Goal: Navigation & Orientation: Find specific page/section

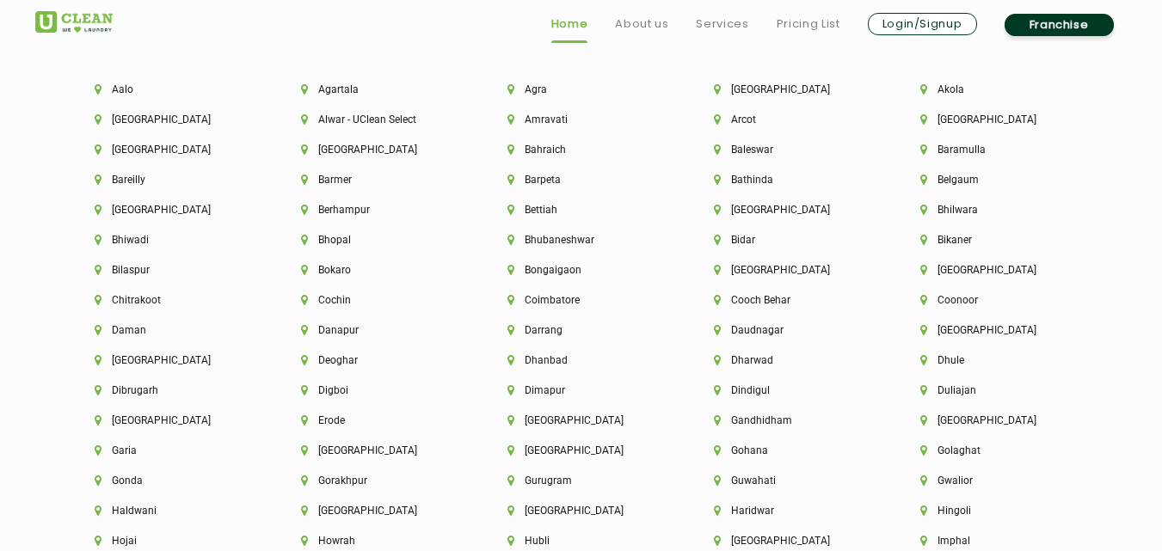
scroll to position [3722, 0]
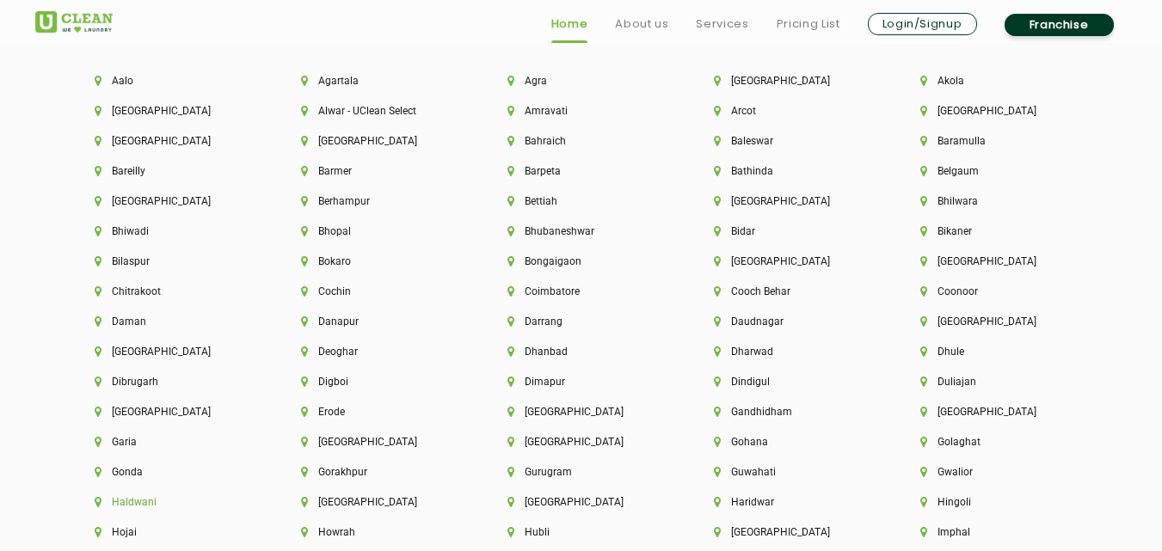
click at [145, 498] on li "Haldwani" at bounding box center [169, 502] width 148 height 12
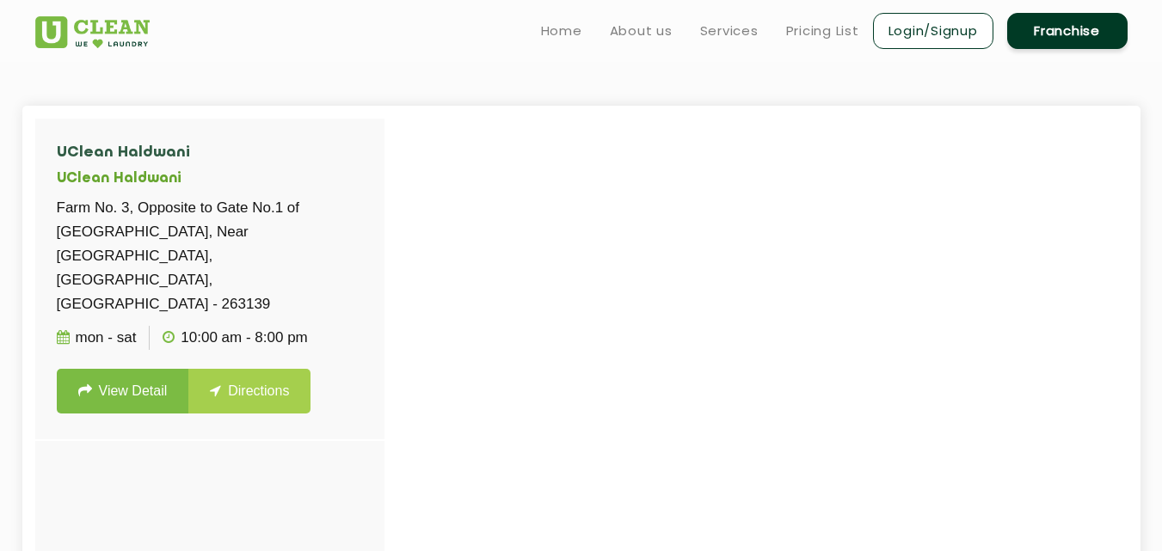
scroll to position [430, 0]
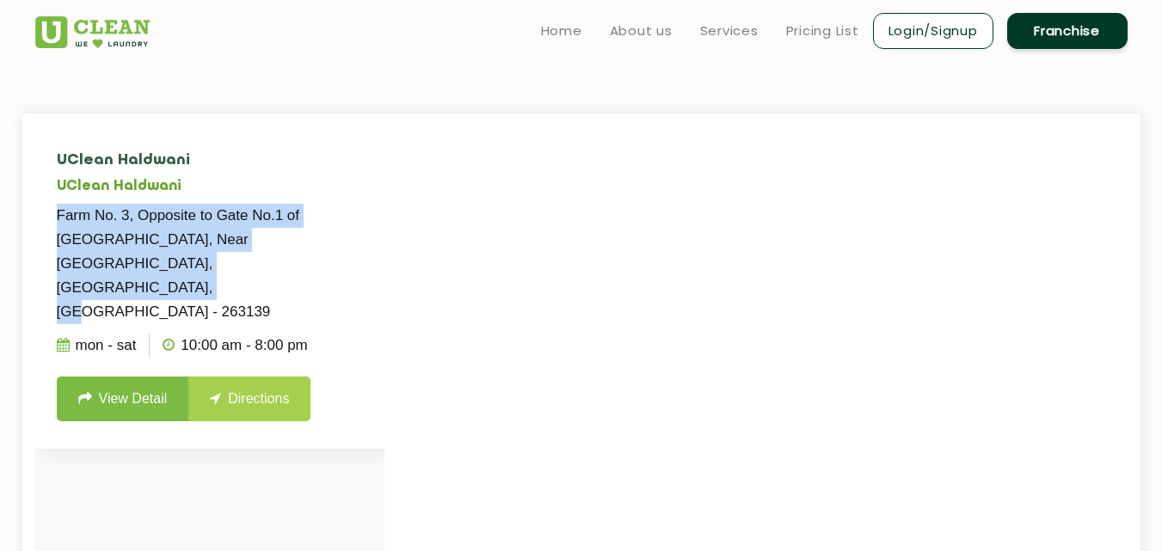
drag, startPoint x: 279, startPoint y: 264, endPoint x: 47, endPoint y: 209, distance: 237.8
click at [47, 209] on li "UClean Haldwani [GEOGRAPHIC_DATA] No. 3, Opposite to Gate No.[GEOGRAPHIC_DATA] …" at bounding box center [209, 287] width 349 height 322
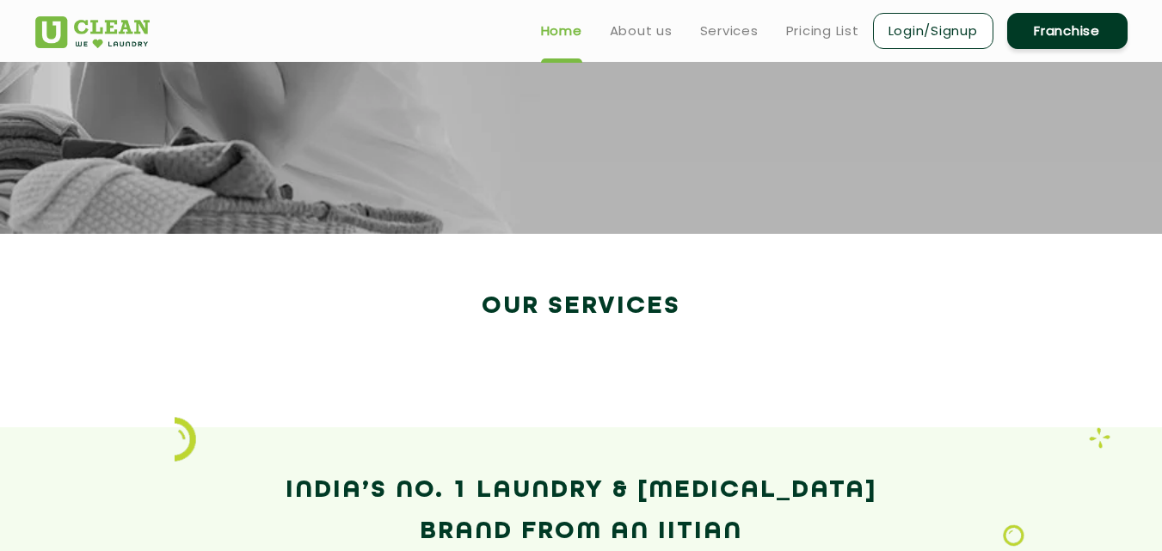
scroll to position [2621, 0]
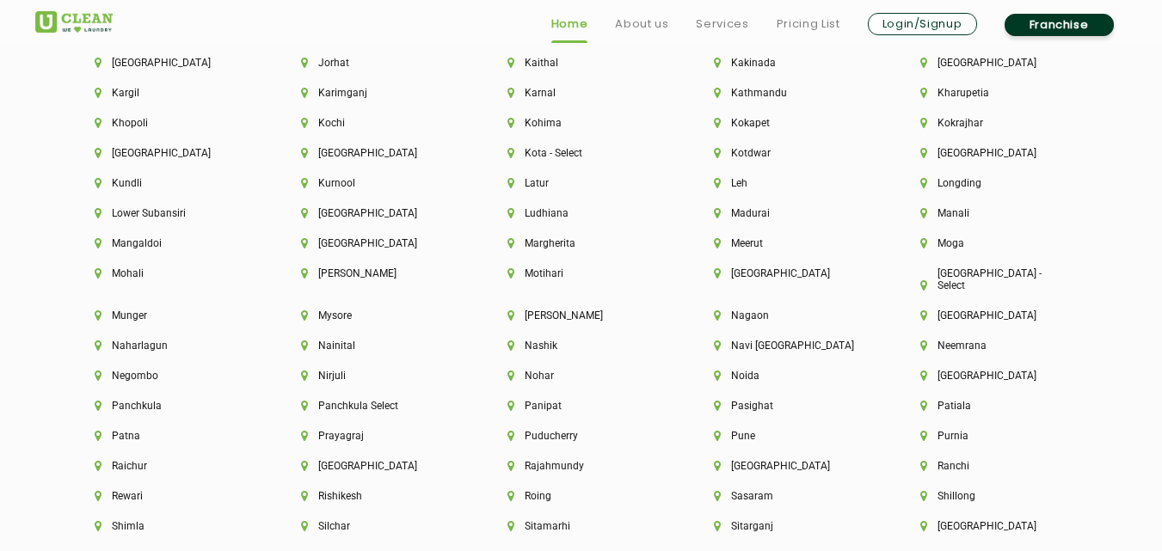
scroll to position [4292, 0]
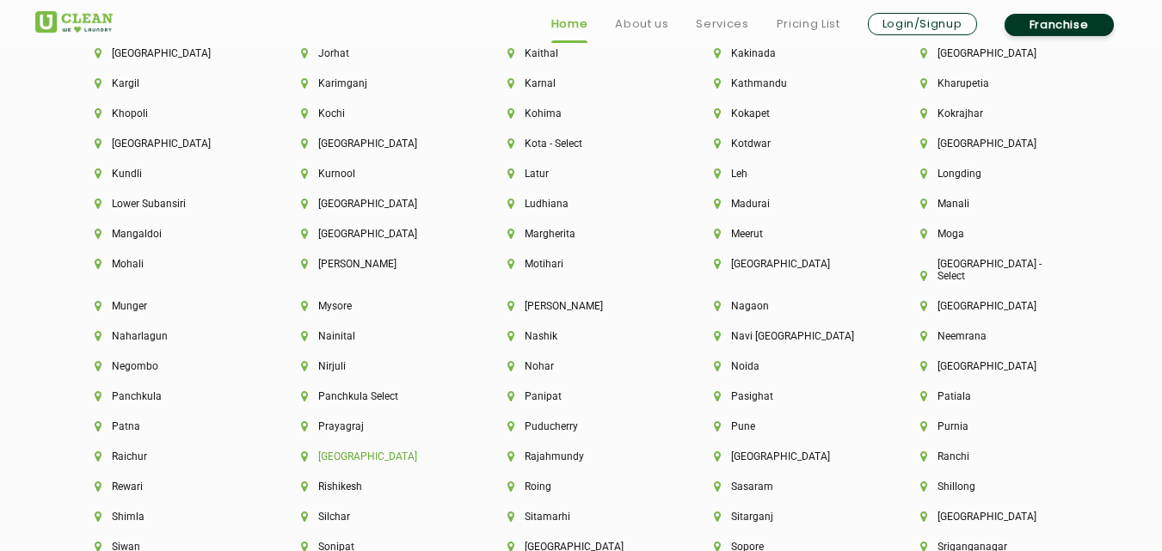
click at [332, 451] on li "[GEOGRAPHIC_DATA]" at bounding box center [375, 457] width 148 height 12
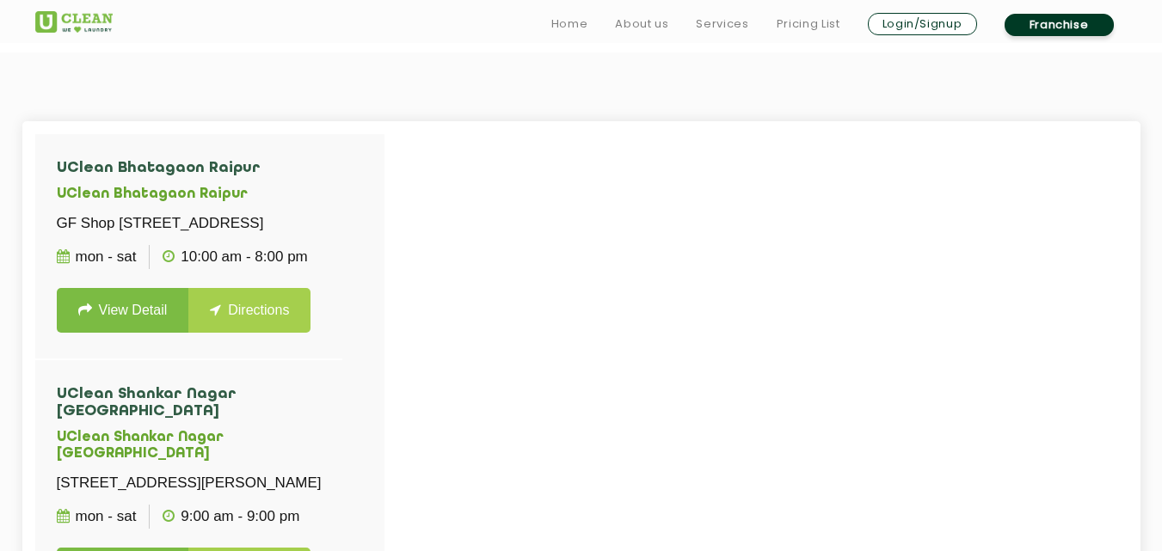
scroll to position [430, 0]
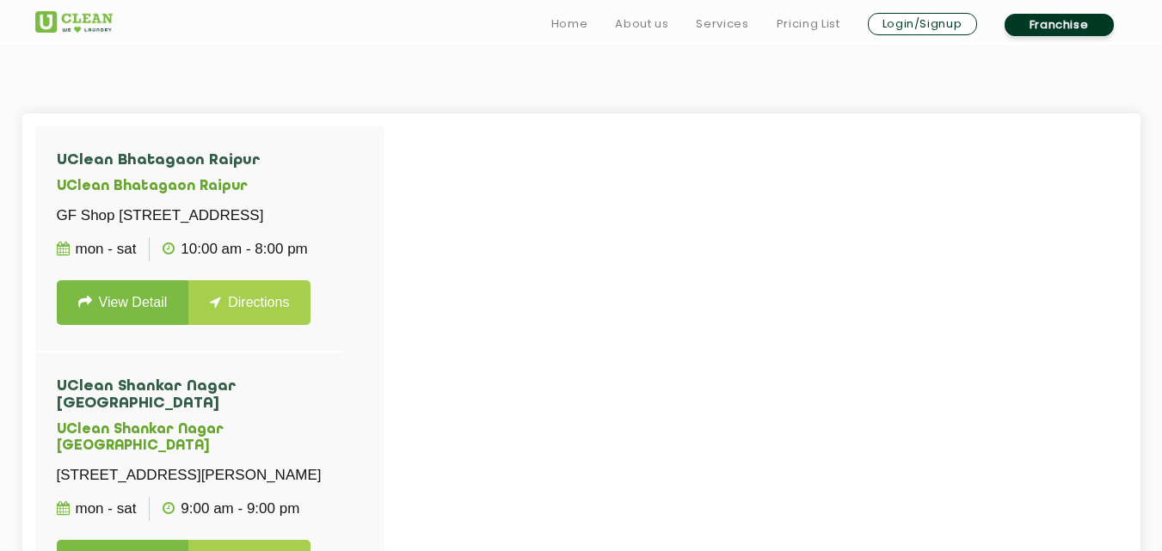
drag, startPoint x: 384, startPoint y: 395, endPoint x: 390, endPoint y: 508, distance: 113.6
click at [390, 508] on div at bounding box center [616, 401] width 1162 height 551
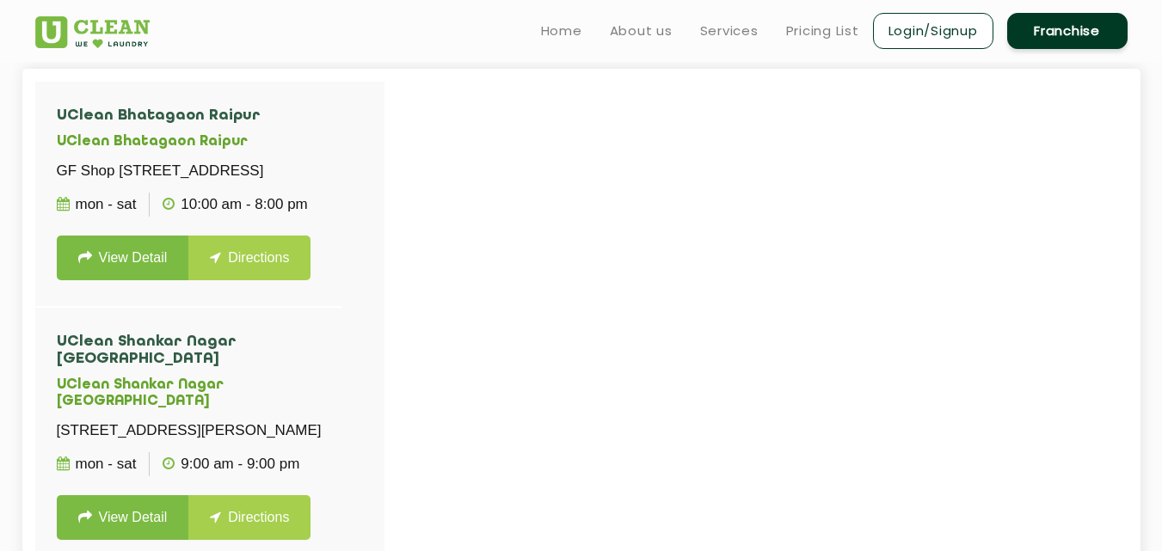
scroll to position [439, 0]
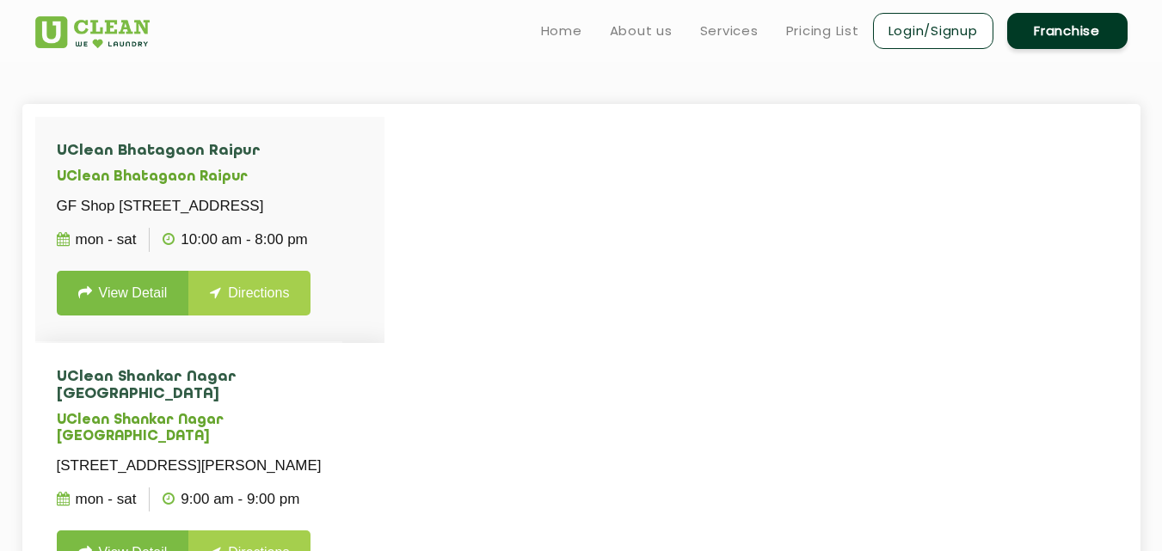
click at [381, 412] on li "UClean Shankar Nagar Raipur UClean Shankar Nagar Raipur 30, Main Road, Geetanja…" at bounding box center [209, 473] width 349 height 260
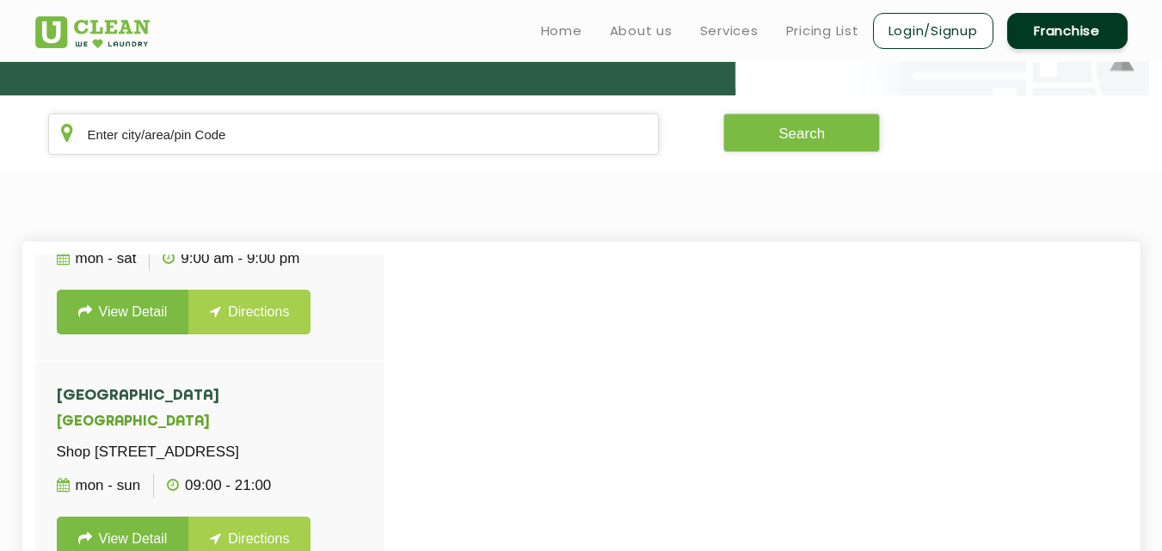
scroll to position [413, 0]
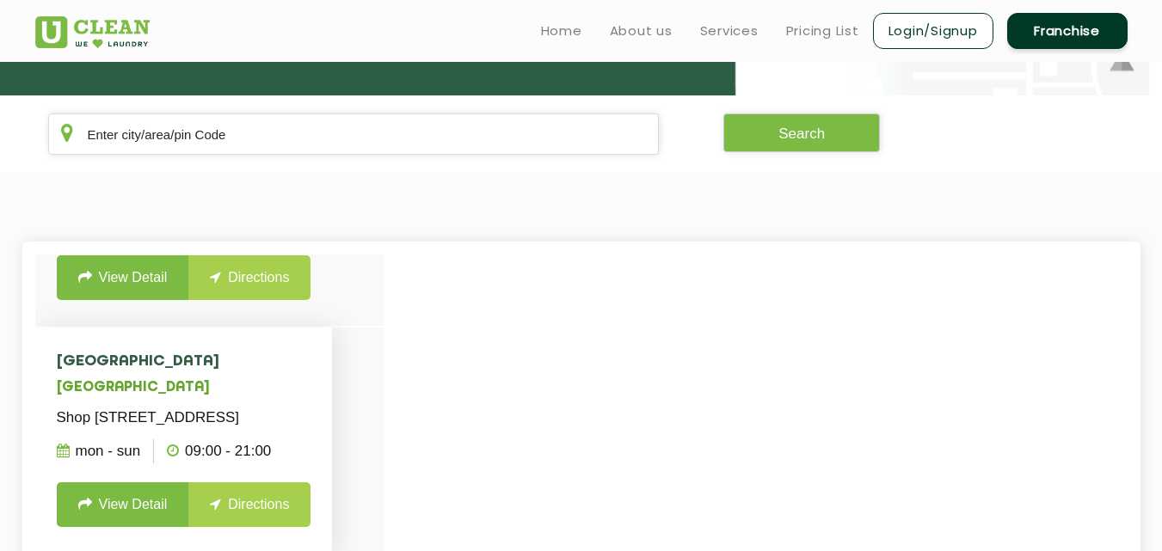
drag, startPoint x: 48, startPoint y: 369, endPoint x: 356, endPoint y: 463, distance: 322.0
click at [333, 463] on li "UClean Mahadev Ghat Road UClean Mahadev Ghat Road Shop No 3, Mahadev Ghat Road,…" at bounding box center [184, 441] width 298 height 226
copy li "UClean Mahadev Ghat Road UClean Mahadev Ghat Road Shop No 3, Mahadev Ghat Road,…"
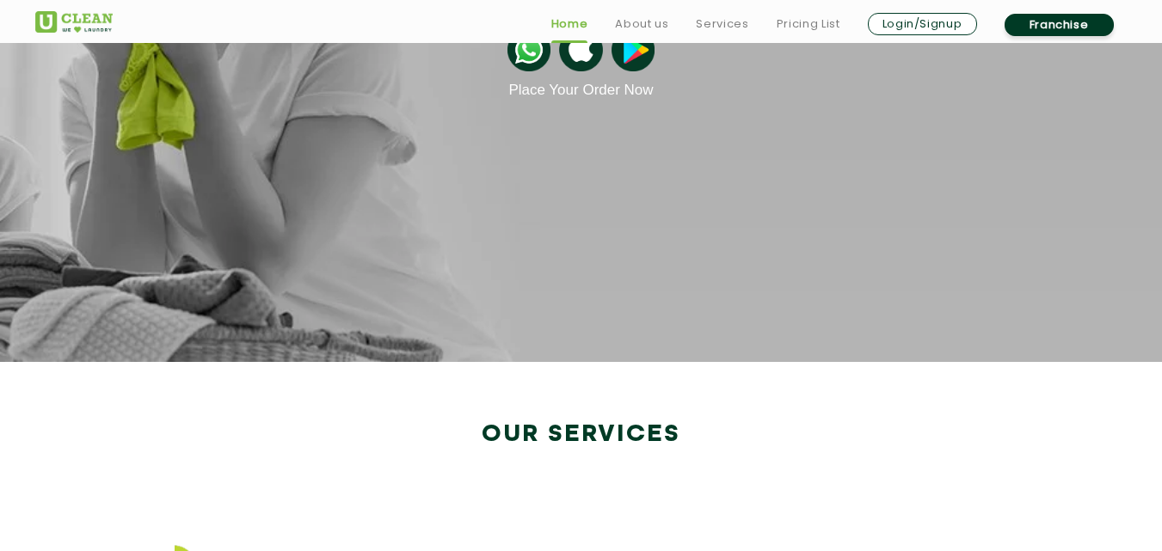
scroll to position [2961, 0]
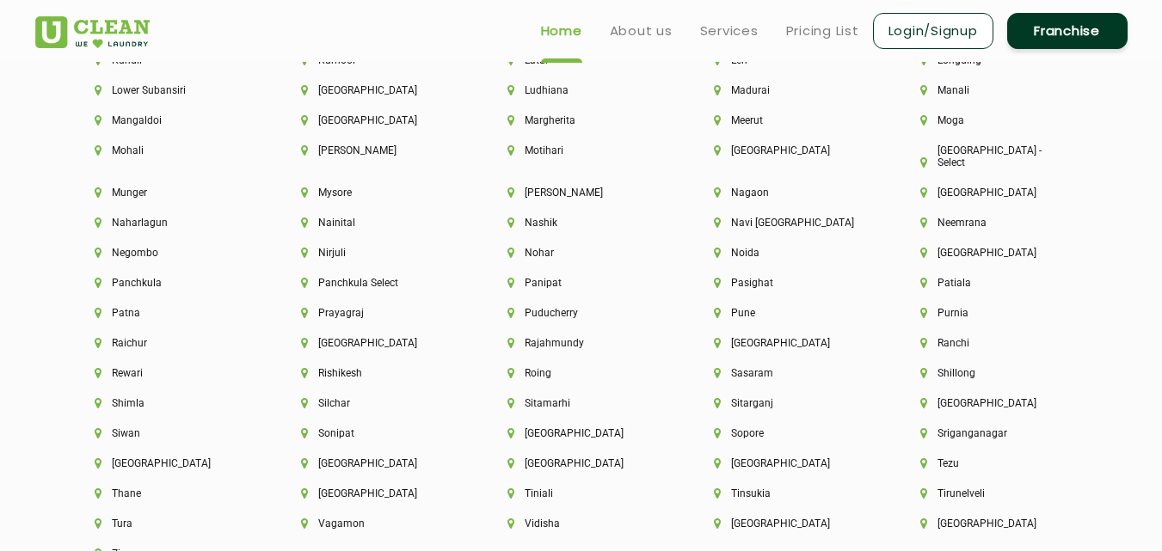
scroll to position [4387, 0]
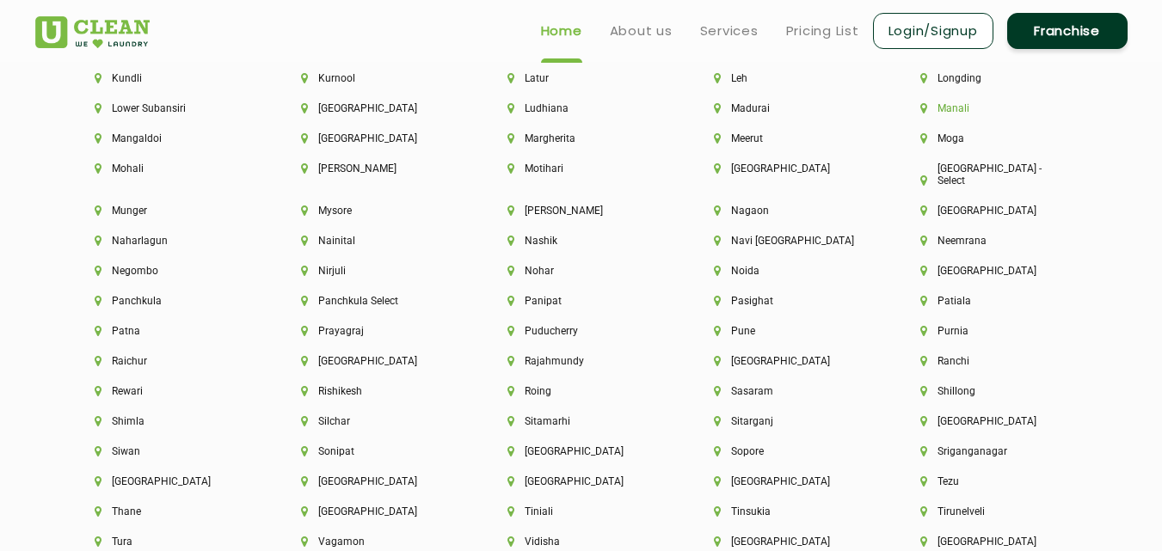
click at [940, 114] on li "Manali" at bounding box center [994, 108] width 148 height 12
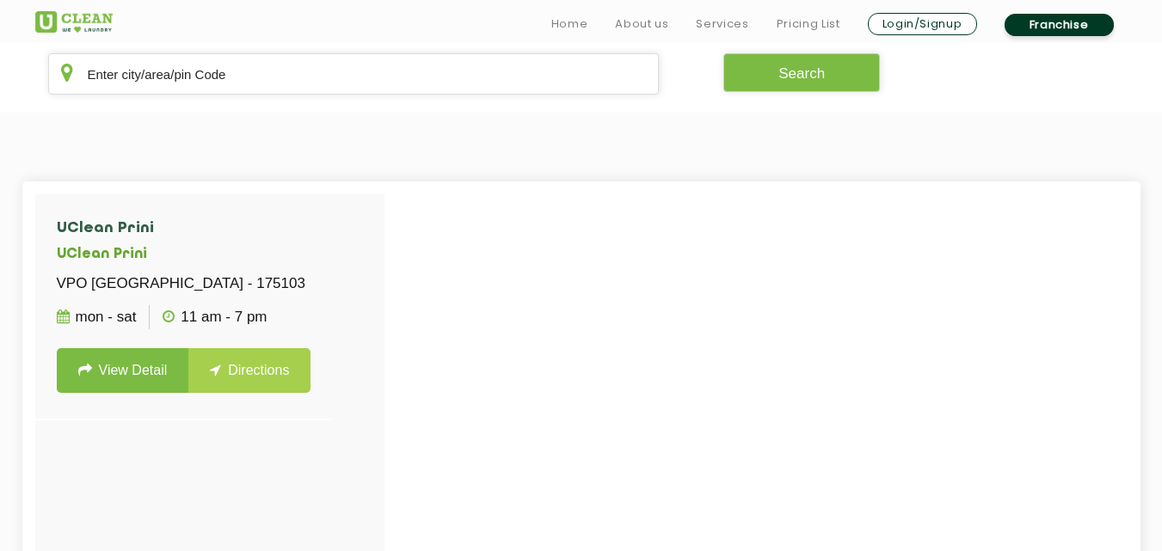
scroll to position [844, 0]
